Goal: Information Seeking & Learning: Learn about a topic

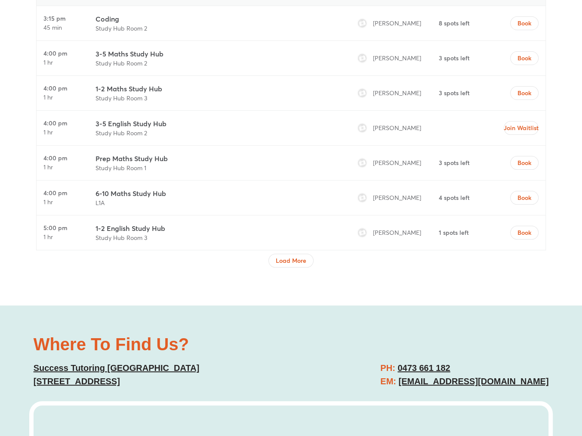
scroll to position [2970, 0]
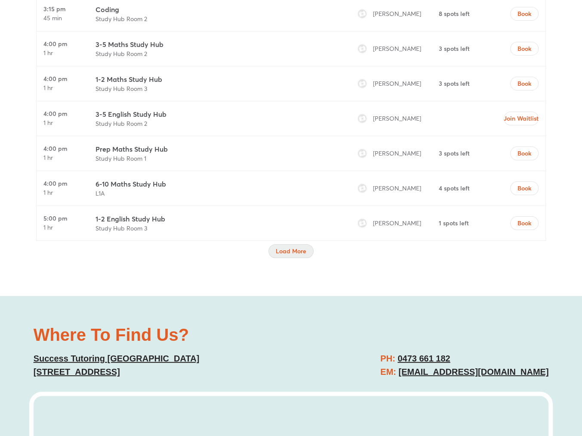
click at [298, 247] on span "Load More" at bounding box center [291, 251] width 31 height 9
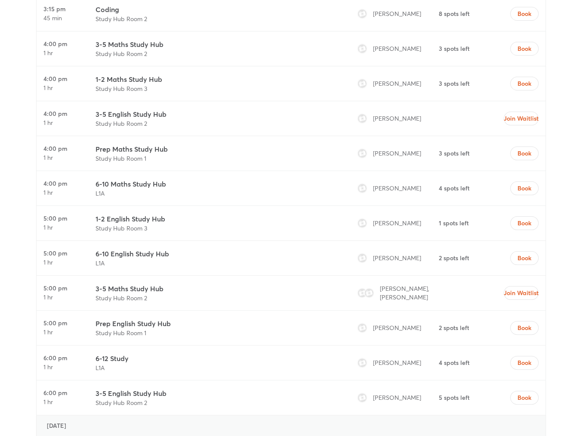
scroll to position [3013, 0]
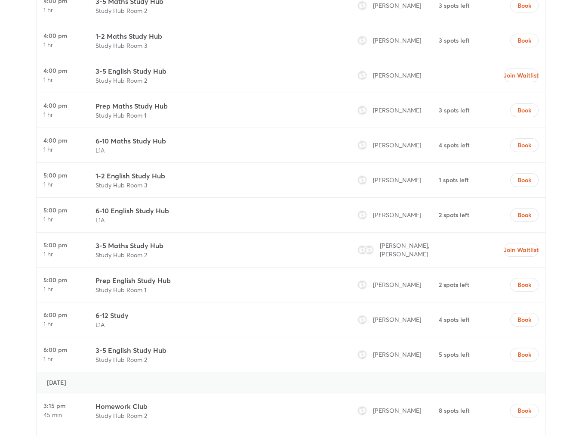
click at [116, 275] on h3 "Prep English Study Hub" at bounding box center [133, 280] width 75 height 10
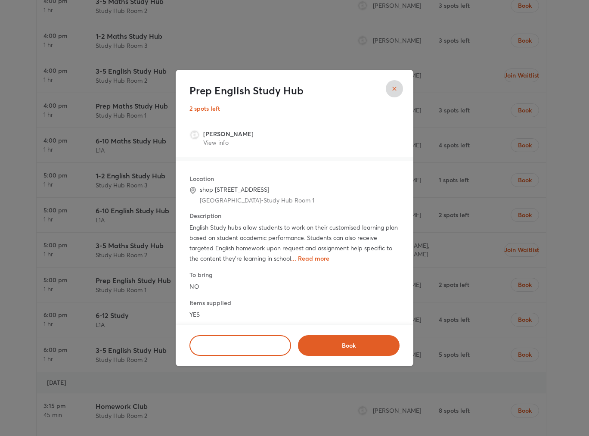
scroll to position [31, 0]
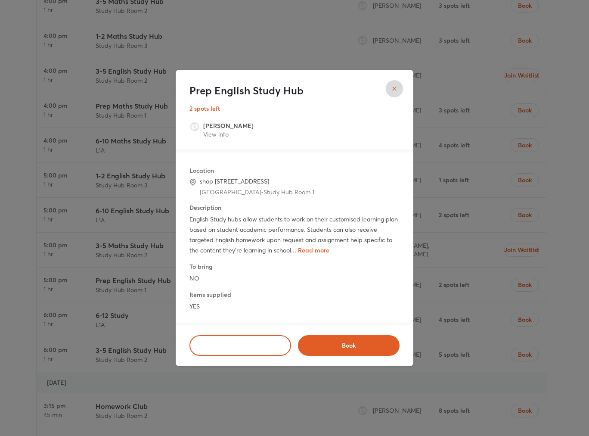
click at [317, 250] on span "... Read more" at bounding box center [310, 250] width 38 height 8
click at [312, 251] on span "Read less" at bounding box center [305, 250] width 27 height 8
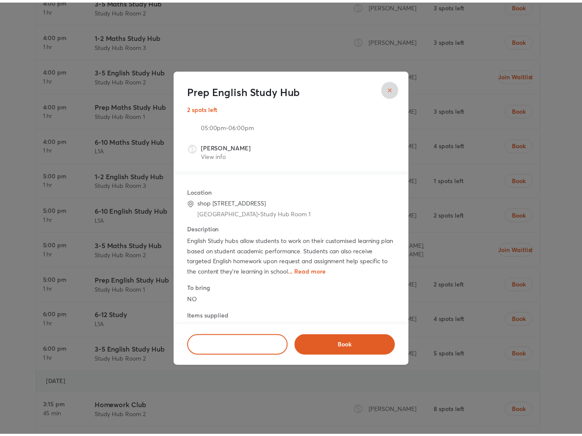
scroll to position [0, 0]
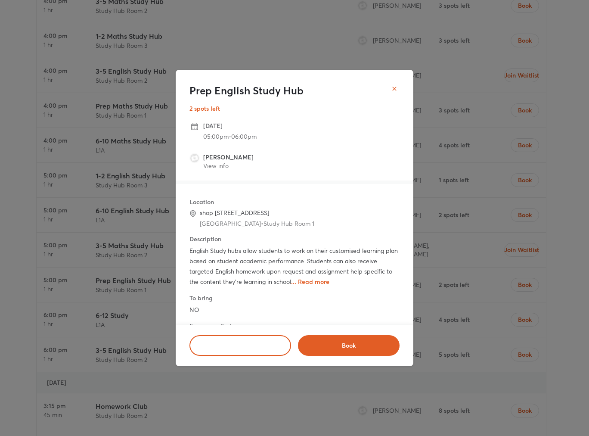
click at [395, 89] on icon "close" at bounding box center [394, 88] width 7 height 7
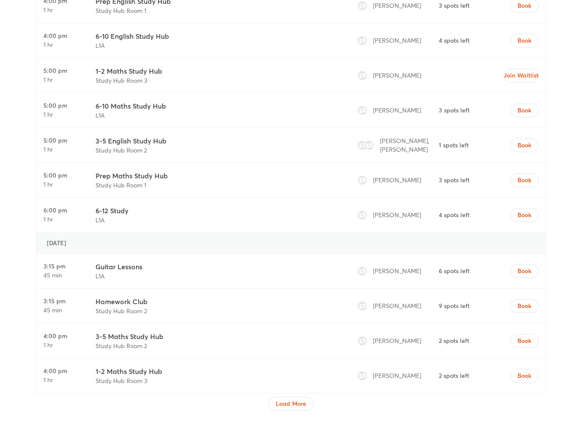
scroll to position [3702, 0]
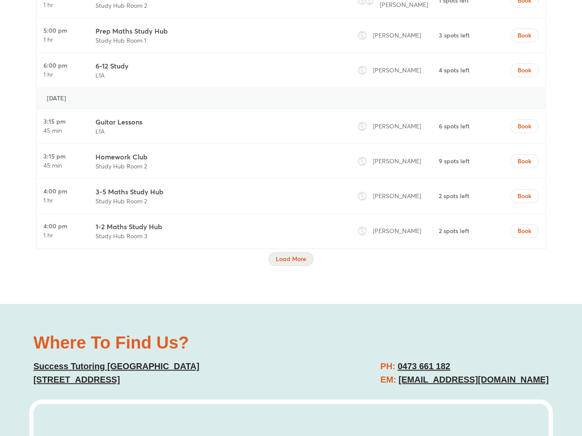
click at [299, 254] on span "Load More" at bounding box center [291, 258] width 31 height 9
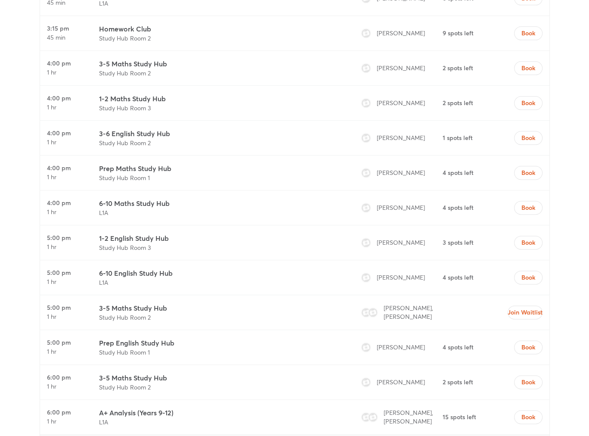
scroll to position [3831, 0]
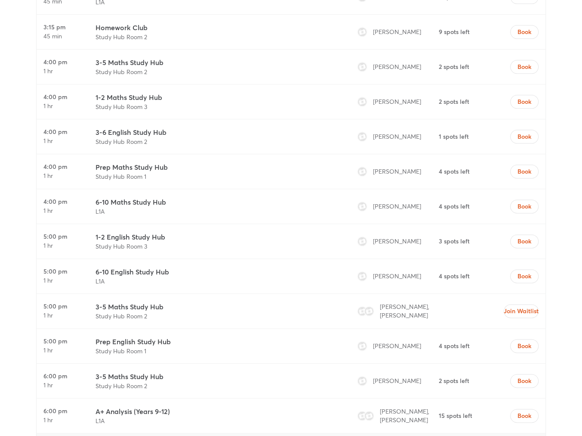
click at [360, 341] on img at bounding box center [362, 345] width 9 height 9
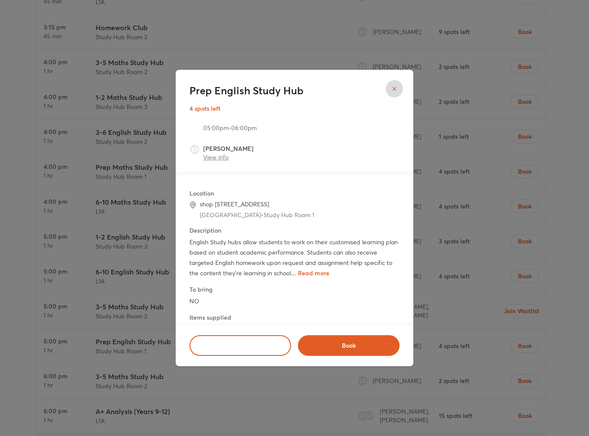
scroll to position [0, 0]
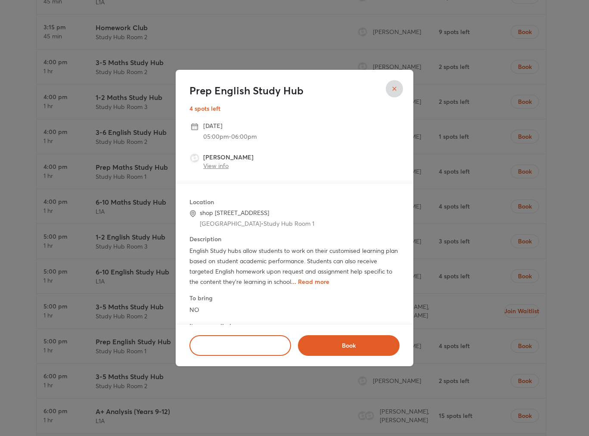
click at [212, 164] on link "View info" at bounding box center [215, 165] width 25 height 8
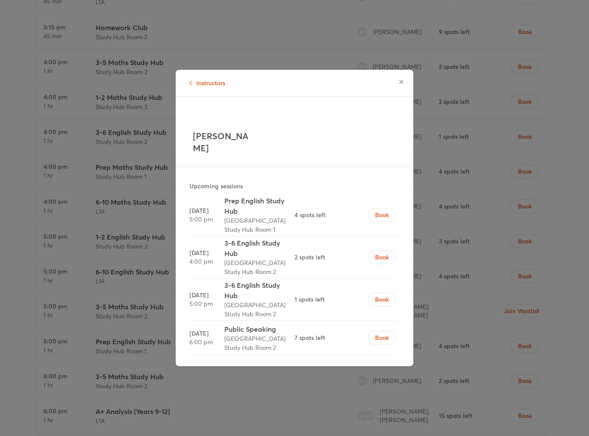
click at [402, 83] on icon "button" at bounding box center [401, 81] width 7 height 7
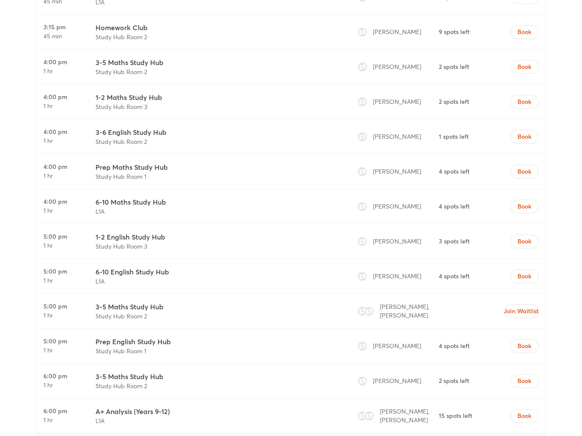
click at [106, 336] on h3 "Prep English Study Hub" at bounding box center [133, 341] width 75 height 10
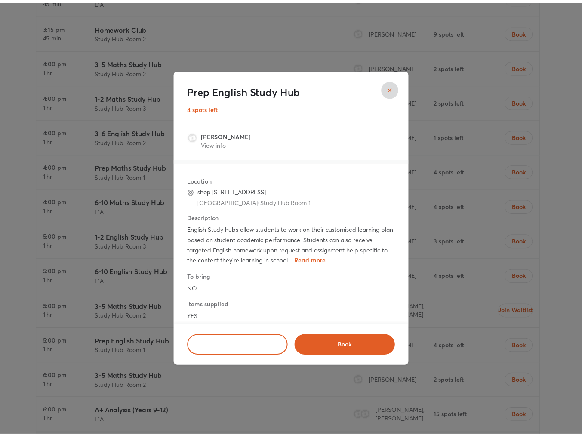
scroll to position [31, 0]
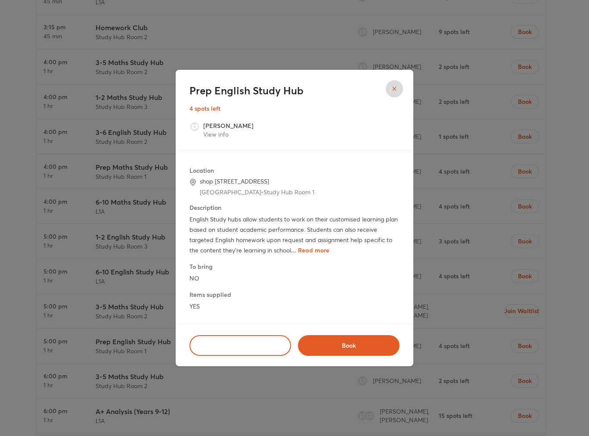
click at [310, 251] on span "... Read more" at bounding box center [310, 250] width 38 height 8
click at [401, 91] on button "close" at bounding box center [394, 88] width 17 height 17
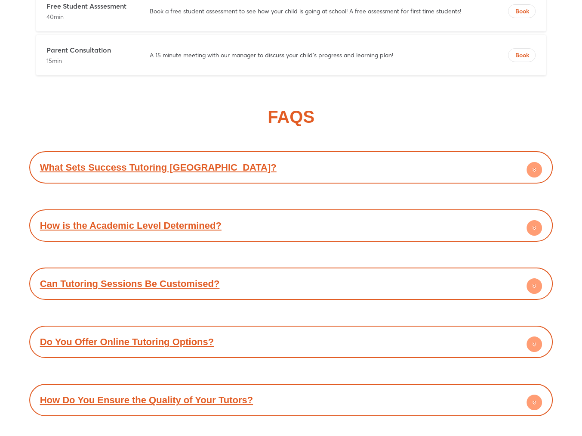
scroll to position [5726, 0]
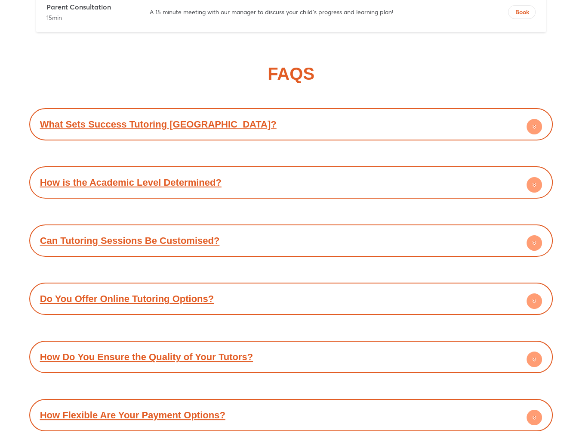
click at [533, 293] on circle at bounding box center [534, 300] width 15 height 15
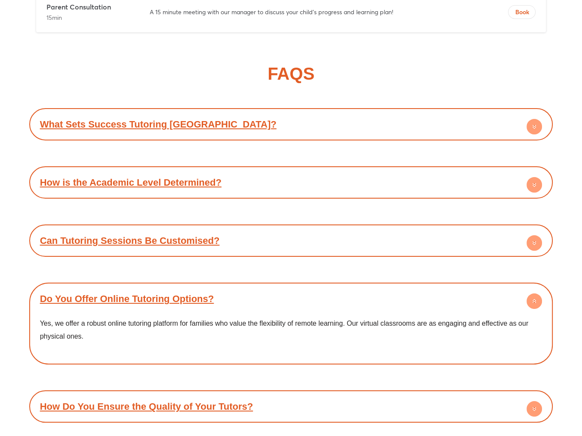
click at [533, 293] on circle at bounding box center [534, 300] width 15 height 15
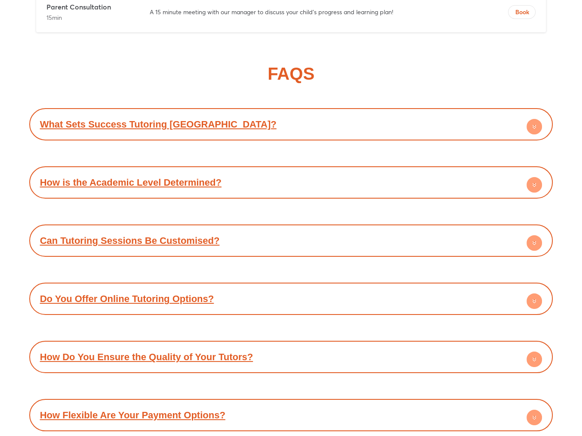
click at [539, 351] on circle at bounding box center [534, 358] width 15 height 15
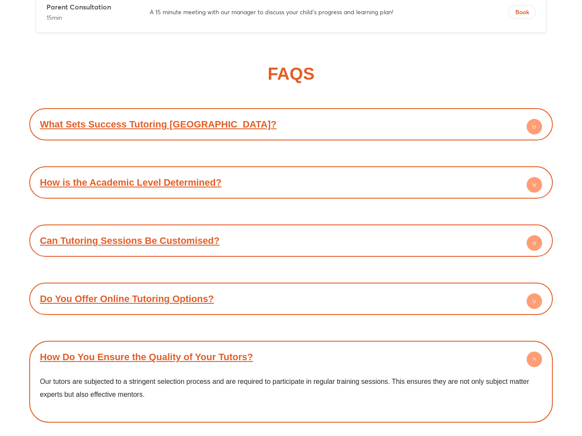
click at [539, 351] on circle at bounding box center [534, 358] width 15 height 15
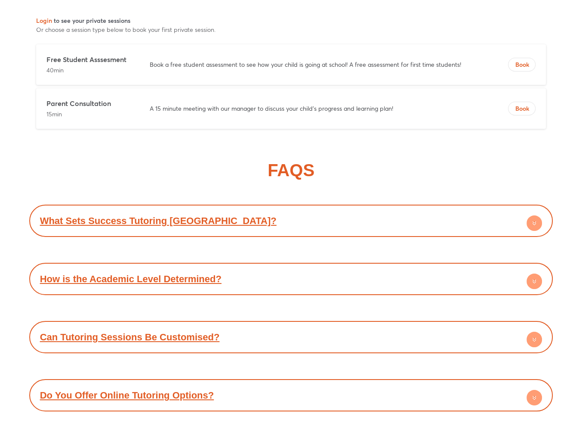
scroll to position [5624, 0]
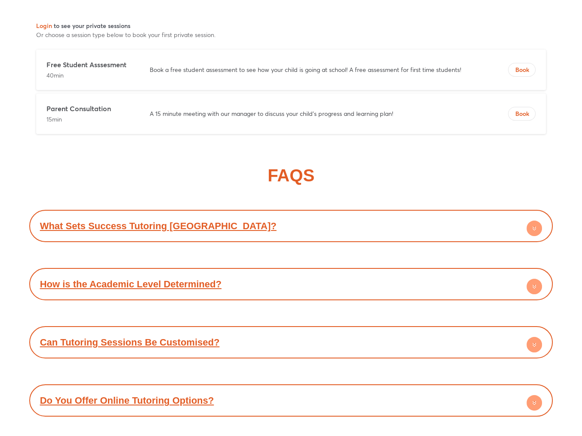
click at [536, 227] on icon at bounding box center [534, 227] width 3 height 1
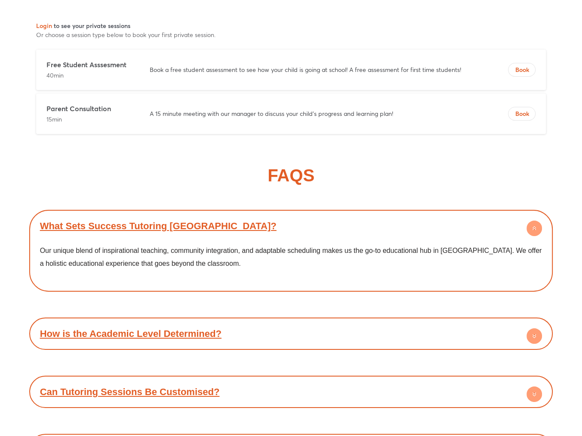
click at [536, 220] on circle at bounding box center [534, 227] width 15 height 15
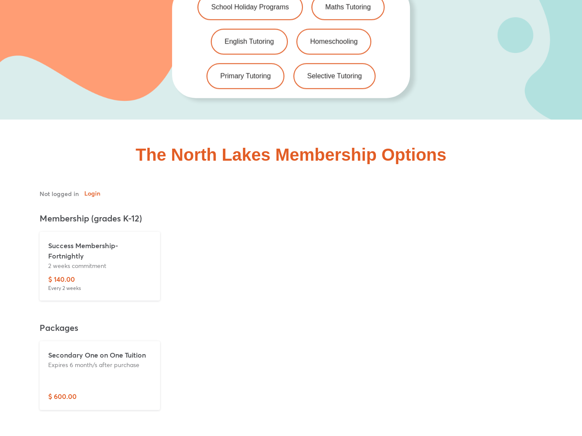
scroll to position [1836, 0]
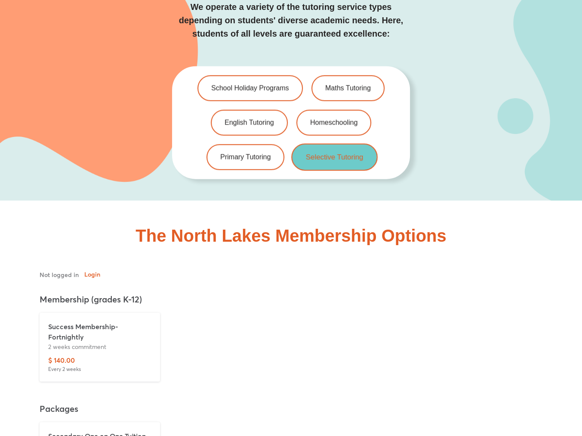
click at [361, 143] on link "Selective Tutoring" at bounding box center [334, 156] width 87 height 27
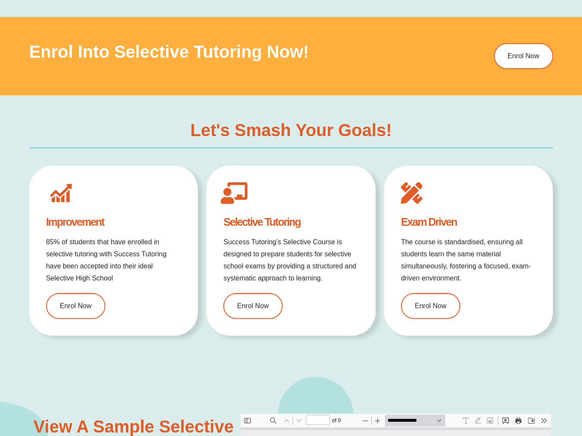
type input "*"
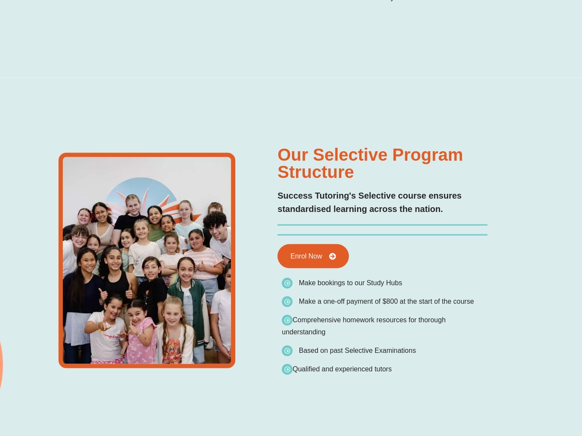
type input "*"
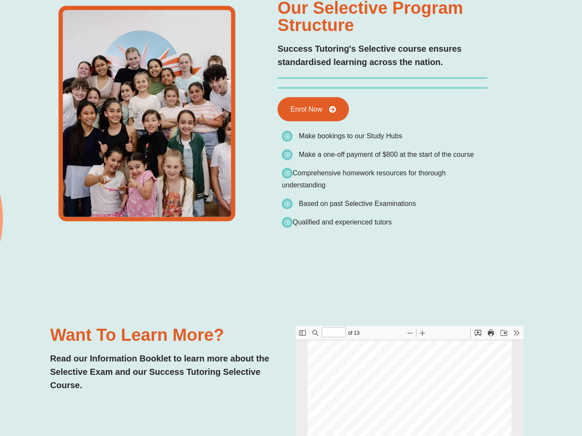
scroll to position [1378, 0]
